Goal: Information Seeking & Learning: Check status

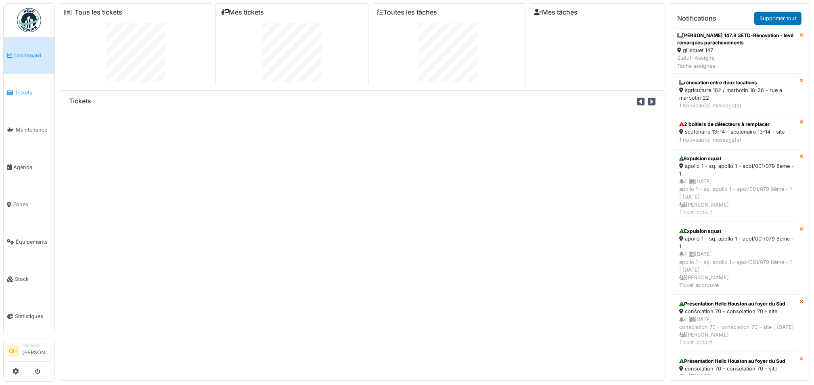
click at [18, 90] on span "Tickets" at bounding box center [33, 93] width 36 height 8
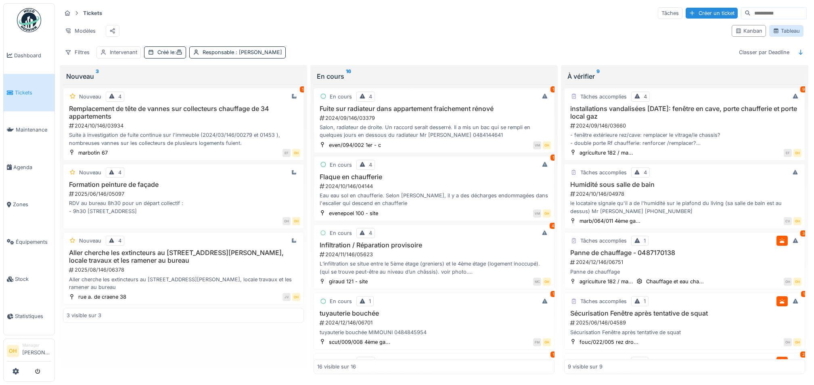
click at [783, 34] on div "Tableau" at bounding box center [786, 31] width 27 height 8
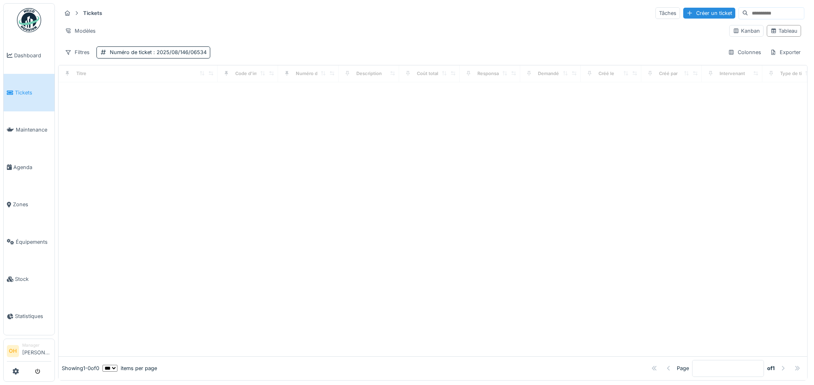
click at [749, 15] on input at bounding box center [777, 13] width 56 height 11
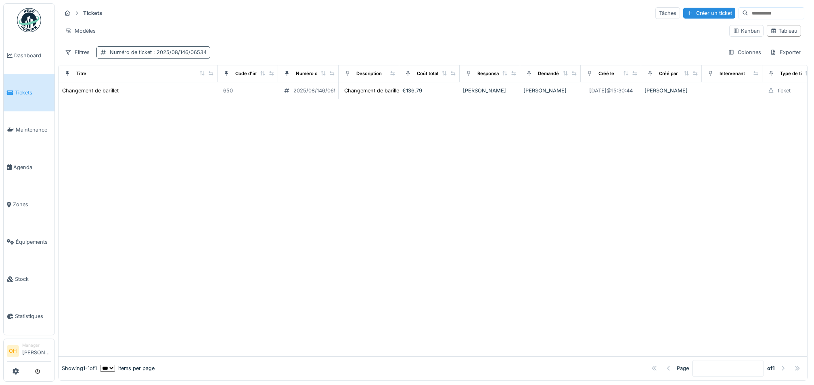
click at [164, 53] on span ": 2025/08/146/06534" at bounding box center [179, 52] width 55 height 6
click at [205, 98] on ticket_gxMzI "**********" at bounding box center [156, 93] width 112 height 17
click at [205, 94] on ticket_gxMzI "**********" at bounding box center [156, 93] width 112 height 17
click at [202, 92] on icon at bounding box center [202, 92] width 6 height 5
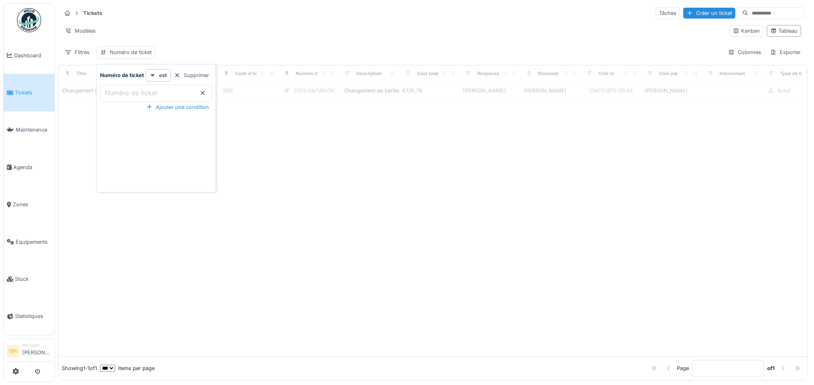
click at [137, 91] on label "Numéro de ticket" at bounding box center [131, 93] width 56 height 10
click at [137, 91] on ticket_gxMzI "Numéro de ticket" at bounding box center [156, 93] width 112 height 17
paste ticket_gxMzI "**********"
type ticket_gxMzI "**********"
click at [278, 14] on div "Tickets Tâches Créer un ticket" at bounding box center [432, 12] width 743 height 13
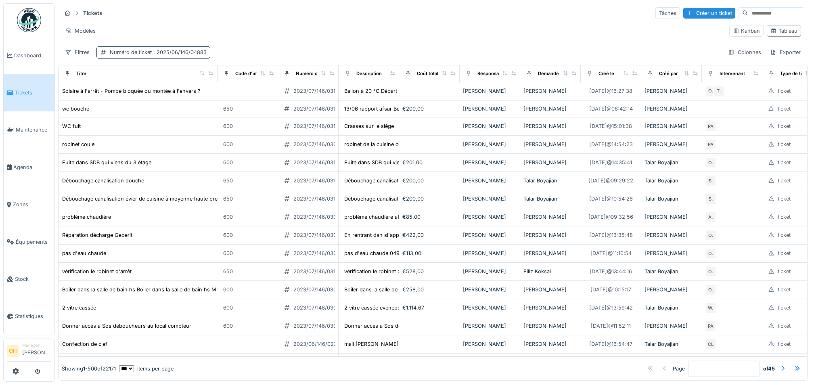
click at [141, 56] on div "Numéro de ticket : 2025/06/146/04883" at bounding box center [158, 52] width 97 height 8
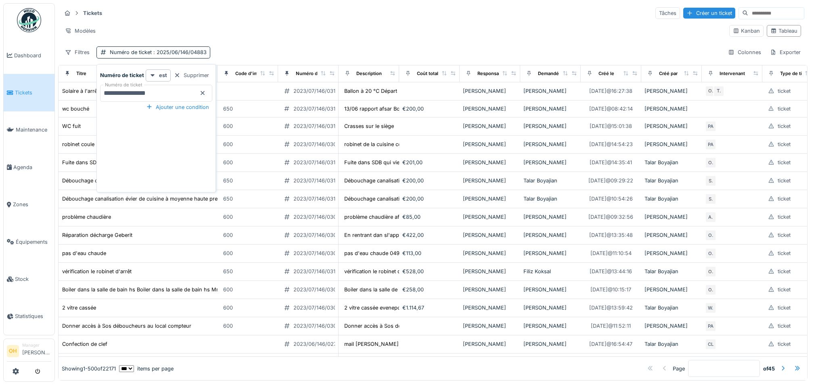
click at [202, 94] on icon at bounding box center [202, 92] width 6 height 5
click at [163, 96] on ticket_Y0NTk "Numéro de ticket" at bounding box center [156, 93] width 112 height 17
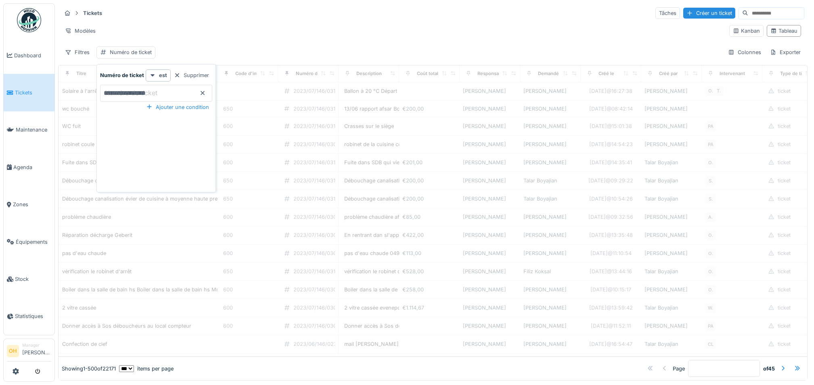
click at [152, 91] on label "Numéro de ticket" at bounding box center [131, 93] width 56 height 10
click at [152, 91] on ticket_Y0NTk "**********" at bounding box center [156, 93] width 112 height 17
click at [212, 30] on div "Modèles" at bounding box center [392, 31] width 662 height 12
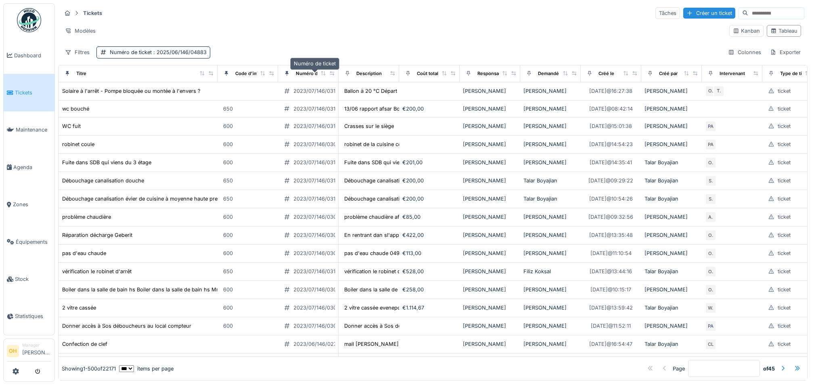
click at [300, 75] on div "Numéro de ticket" at bounding box center [315, 73] width 38 height 7
click at [150, 53] on div "Numéro de ticket : 2025/06/146/04883" at bounding box center [158, 52] width 97 height 8
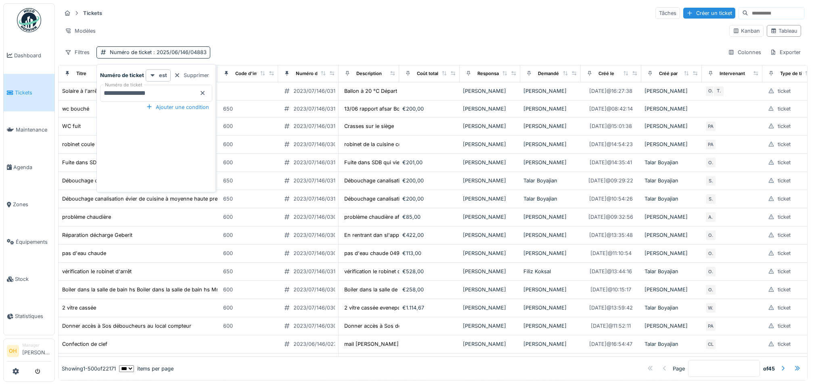
click at [200, 93] on icon at bounding box center [202, 92] width 6 height 5
click at [272, 29] on div "Modèles" at bounding box center [392, 31] width 662 height 12
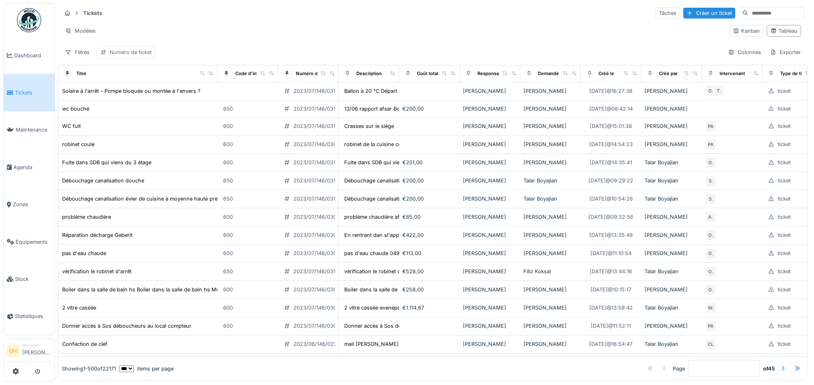
click at [116, 53] on div "Numéro de ticket" at bounding box center [131, 52] width 42 height 8
click at [132, 90] on label "Numéro de ticket" at bounding box center [131, 93] width 56 height 10
click at [132, 90] on ticket_U1OTY "Numéro de ticket" at bounding box center [156, 93] width 112 height 17
paste ticket_U1OTY "**********"
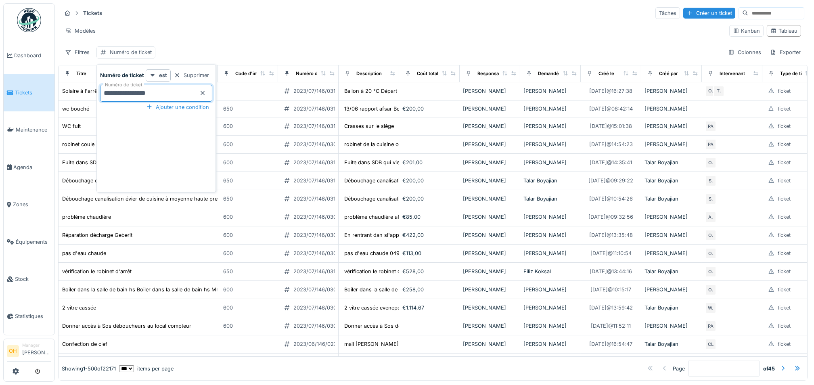
type ticket_U1OTY "**********"
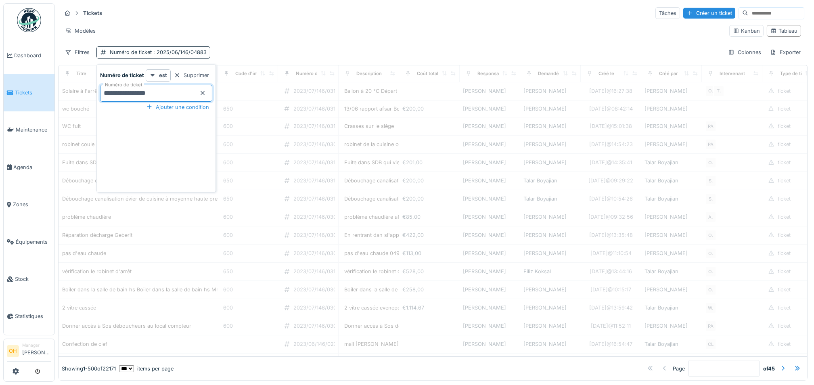
click at [214, 20] on div "Tickets Tâches Créer un ticket Modèles Kanban Tableau Filtres Numéro de ticket …" at bounding box center [433, 32] width 750 height 59
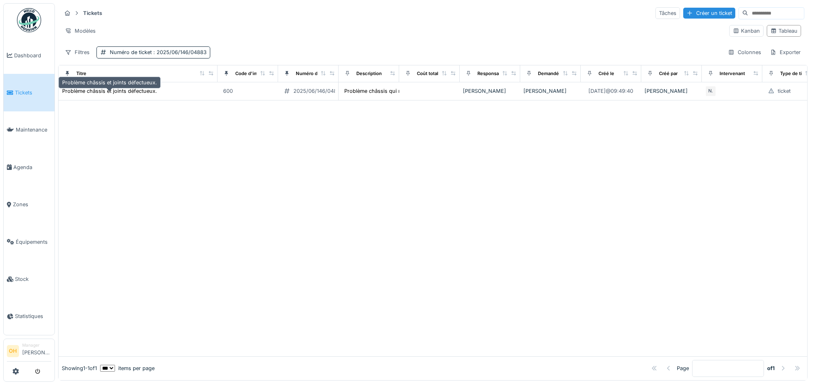
drag, startPoint x: 99, startPoint y: 95, endPoint x: 3, endPoint y: 92, distance: 95.3
click at [99, 95] on div "Problème châssis et joints défectueux." at bounding box center [109, 91] width 95 height 8
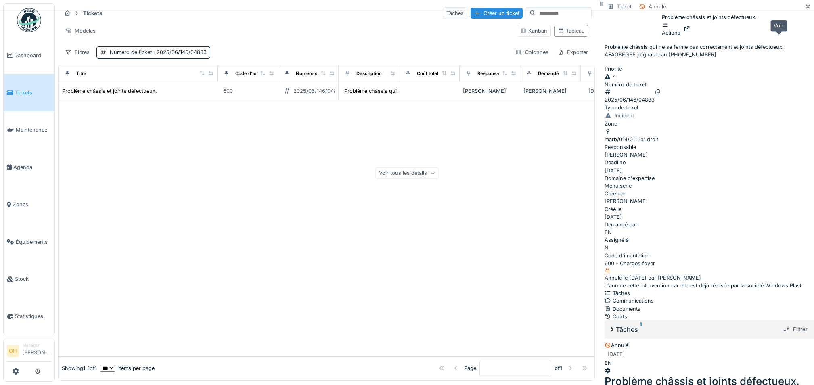
click at [690, 31] on icon at bounding box center [687, 28] width 6 height 5
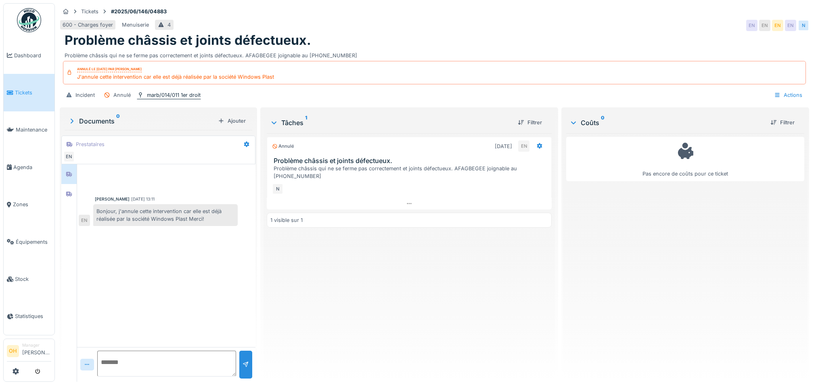
click at [159, 95] on div "marb/014/011 1er droit" at bounding box center [174, 95] width 54 height 8
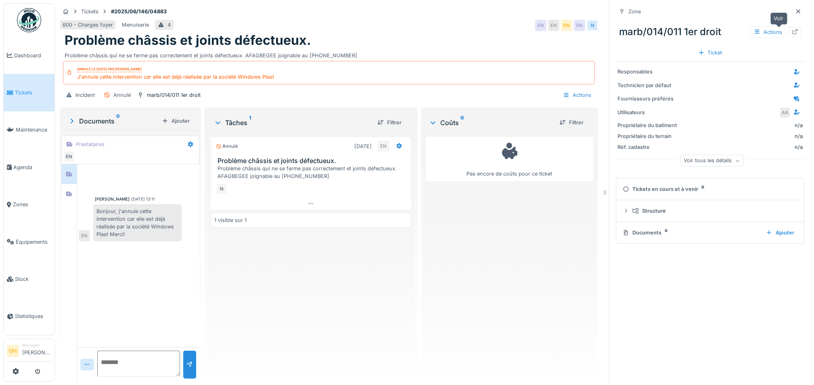
click at [789, 28] on div at bounding box center [795, 32] width 12 height 10
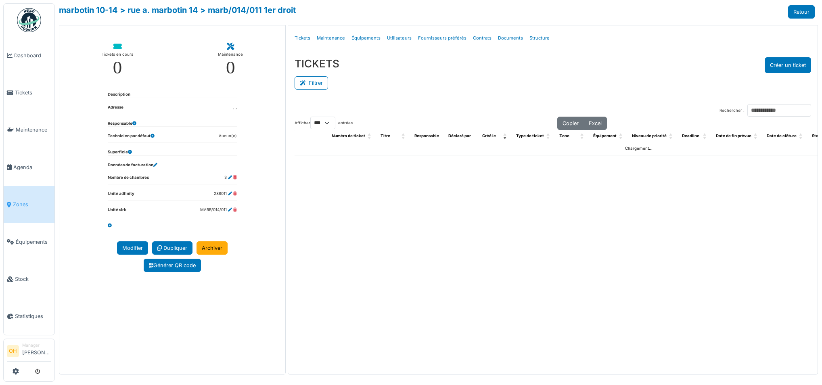
select select "***"
click at [539, 36] on link "Structure" at bounding box center [539, 38] width 27 height 19
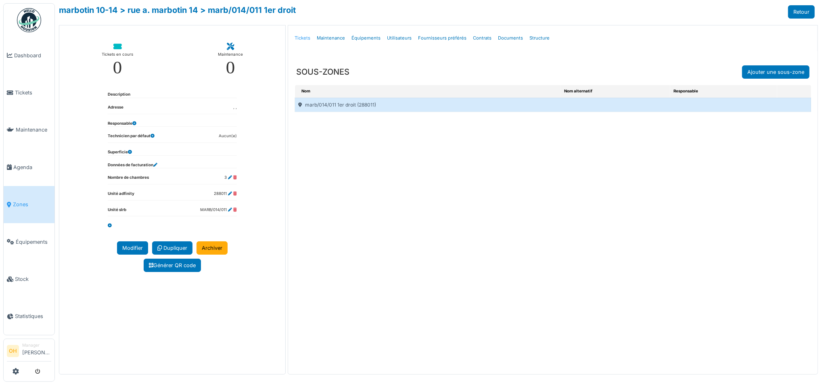
click at [306, 39] on link "Tickets" at bounding box center [302, 38] width 22 height 19
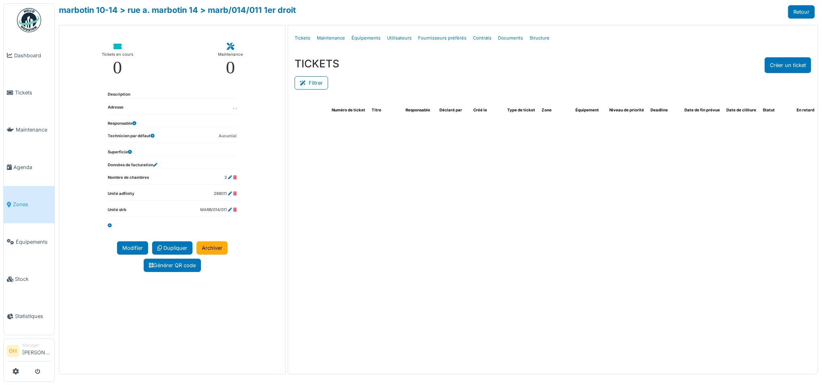
select select "***"
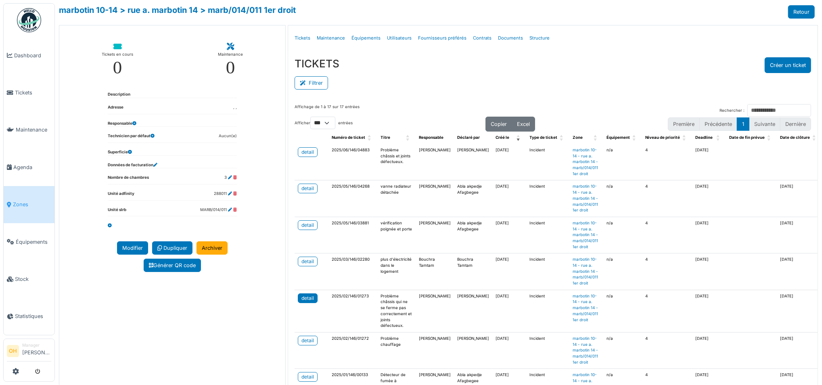
click at [304, 298] on div "detail" at bounding box center [308, 298] width 13 height 7
click at [302, 154] on div "detail" at bounding box center [308, 152] width 13 height 7
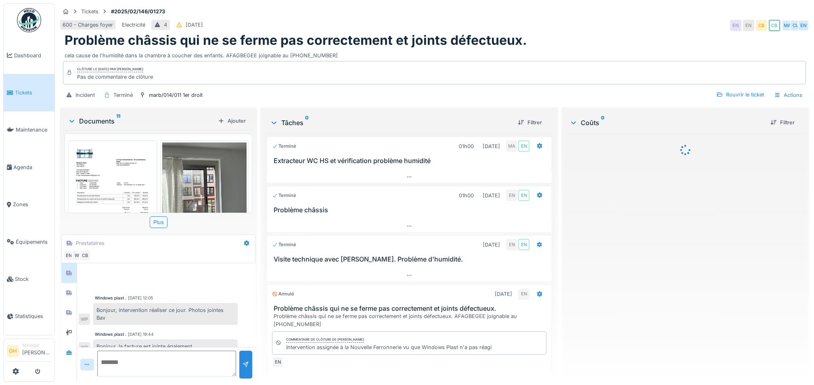
scroll to position [111, 0]
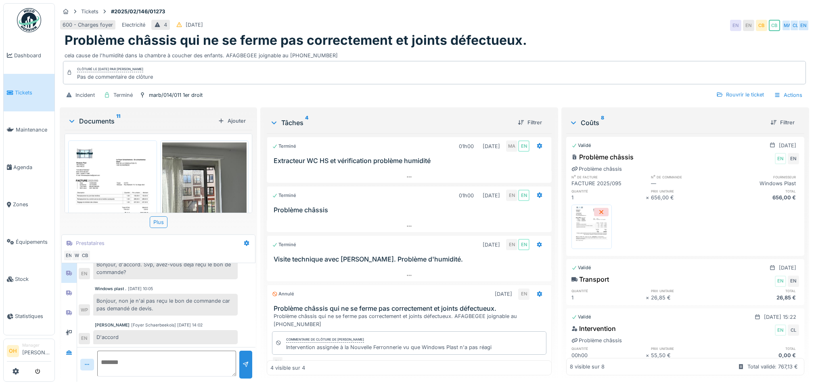
click at [126, 174] on img at bounding box center [112, 203] width 85 height 120
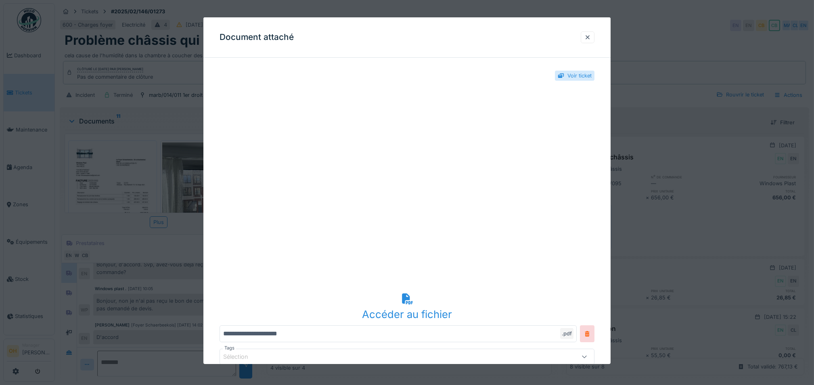
scroll to position [8, 0]
click at [595, 37] on div at bounding box center [588, 37] width 14 height 12
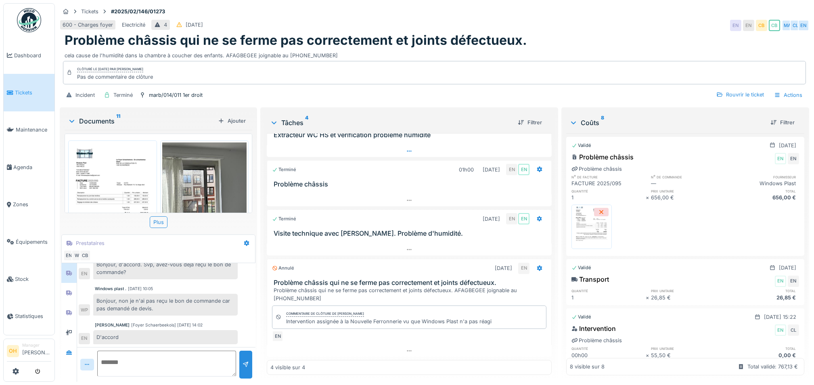
scroll to position [0, 0]
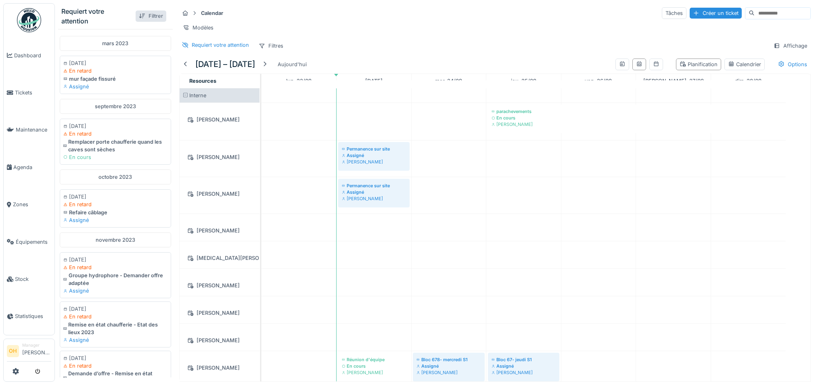
click at [138, 15] on div "Filtrer" at bounding box center [151, 15] width 31 height 11
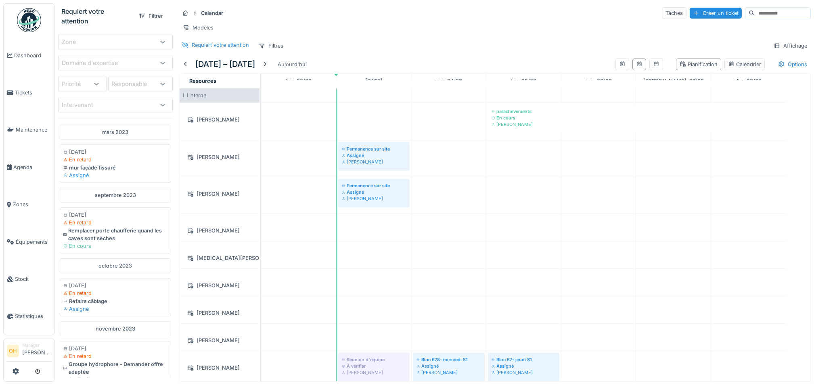
click at [289, 15] on div "Calendar Tâches Créer un ticket" at bounding box center [495, 12] width 632 height 13
click at [484, 52] on div "Requiert votre attention Filtres Affichage" at bounding box center [495, 46] width 632 height 12
click at [435, 55] on div "Calendar Tâches Créer un ticket Modèles Requiert votre attention Filtres Affich…" at bounding box center [495, 29] width 638 height 52
click at [776, 52] on div "Affichage" at bounding box center [790, 46] width 41 height 12
click at [598, 50] on div "Requiert votre attention Filtres Affichage" at bounding box center [495, 46] width 632 height 12
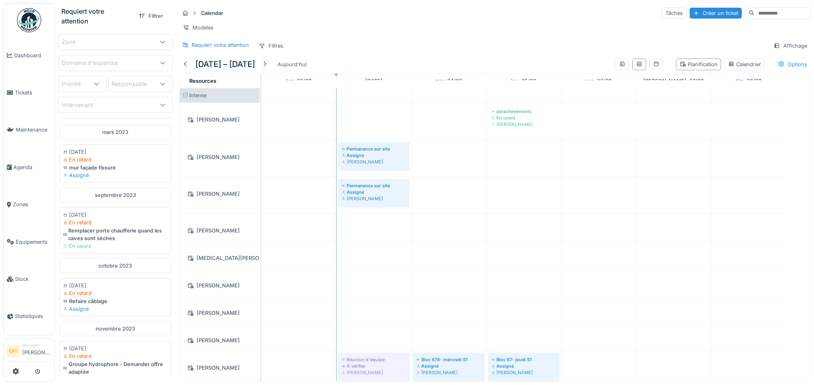
click at [85, 13] on div "Requiert votre attention" at bounding box center [96, 15] width 71 height 19
click at [217, 49] on div "Requiert votre attention" at bounding box center [220, 45] width 57 height 8
click at [186, 48] on icon at bounding box center [185, 45] width 6 height 6
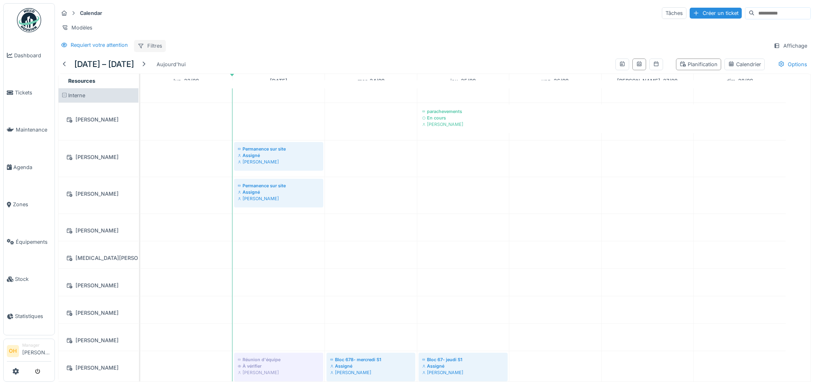
click at [156, 52] on div "Filtres" at bounding box center [150, 46] width 32 height 12
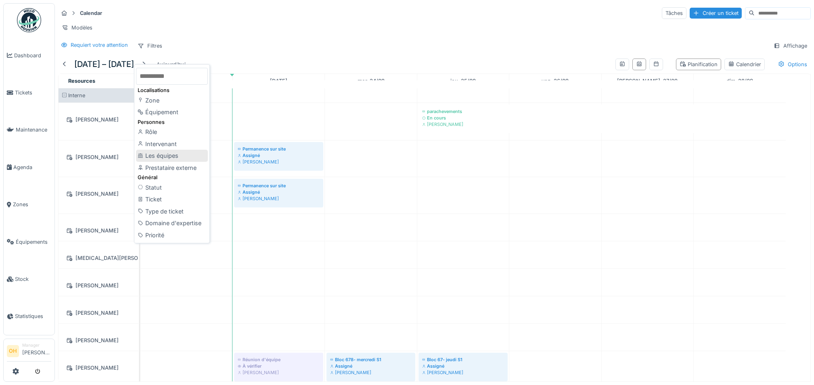
click at [167, 155] on div "Les équipes" at bounding box center [172, 156] width 72 height 12
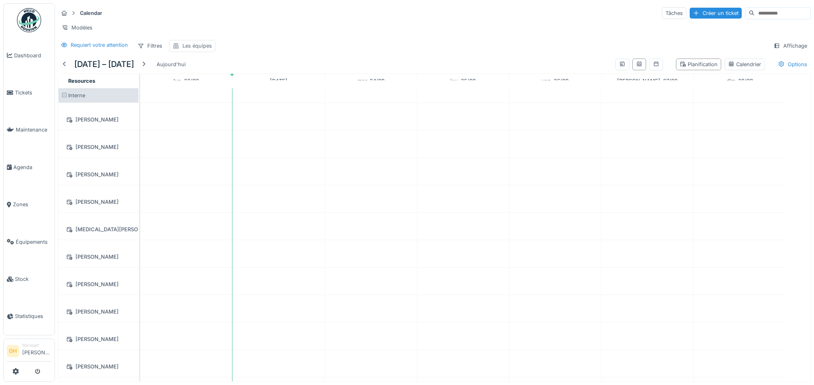
click at [195, 50] on div "Les équipes" at bounding box center [196, 46] width 29 height 8
click at [200, 94] on div "Les équipes" at bounding box center [198, 92] width 44 height 9
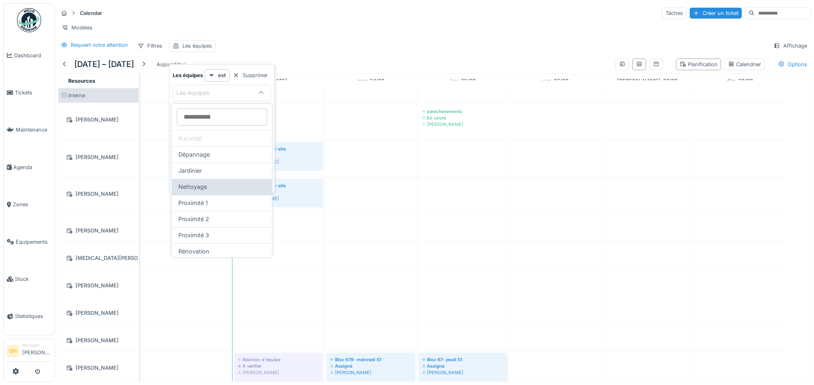
click at [205, 186] on span "Nettoyage" at bounding box center [192, 186] width 29 height 9
type input "***"
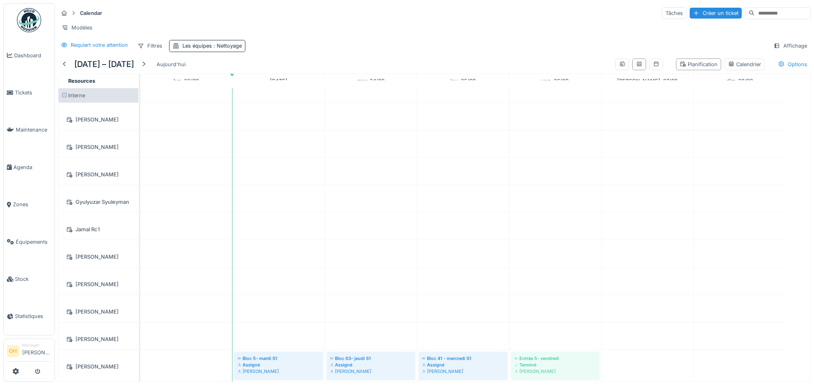
click at [384, 26] on div "Modèles" at bounding box center [434, 28] width 753 height 12
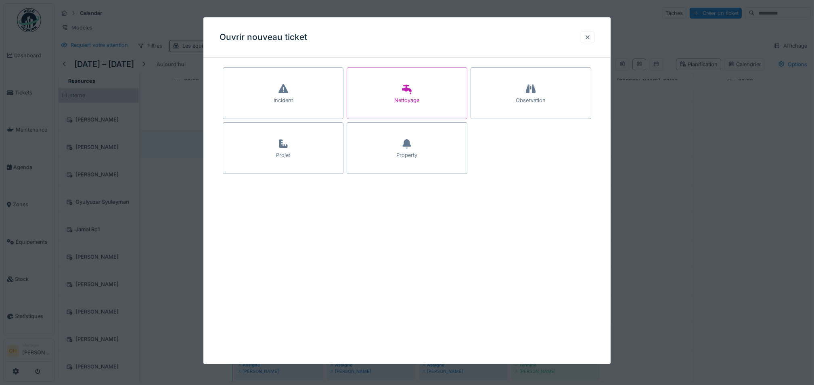
click at [590, 37] on div at bounding box center [588, 38] width 6 height 8
